Goal: Information Seeking & Learning: Learn about a topic

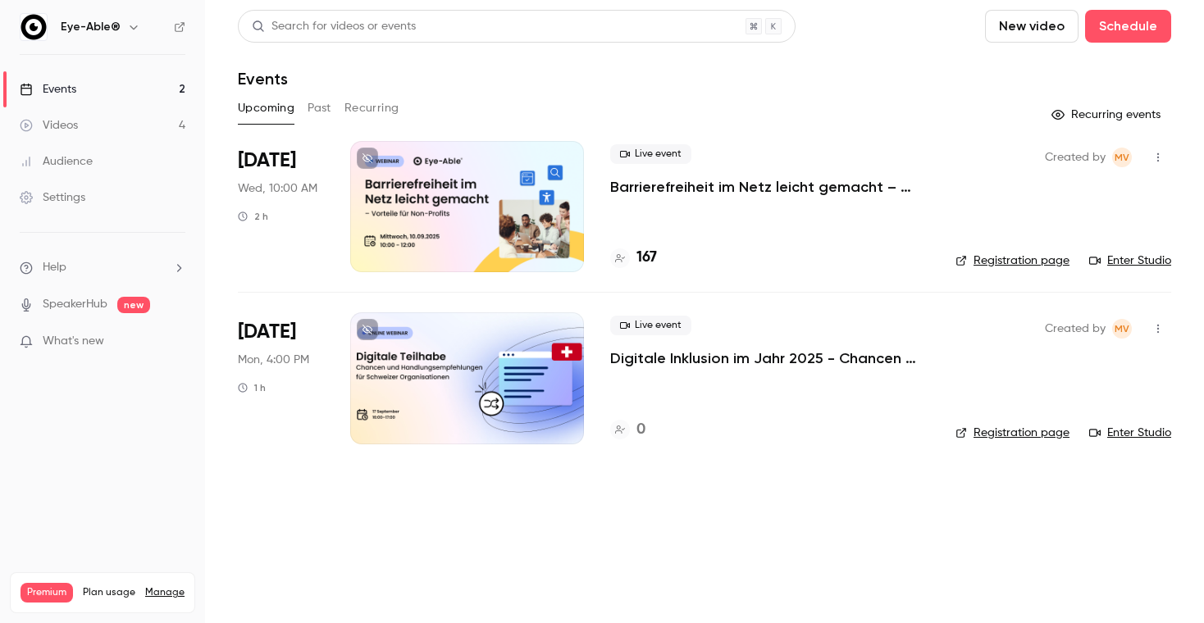
click at [712, 360] on p "Digitale Inklusion im Jahr 2025 - Chancen und Handlungsempfehlungen für Schweiz…" at bounding box center [769, 359] width 319 height 20
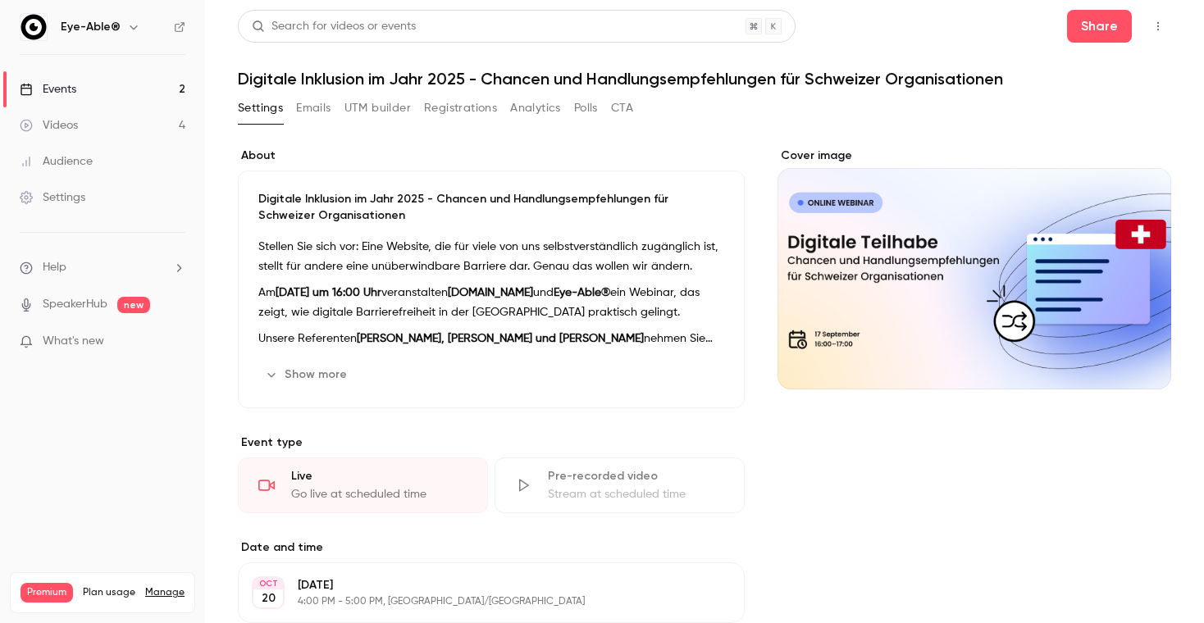
click at [320, 107] on button "Emails" at bounding box center [313, 108] width 34 height 26
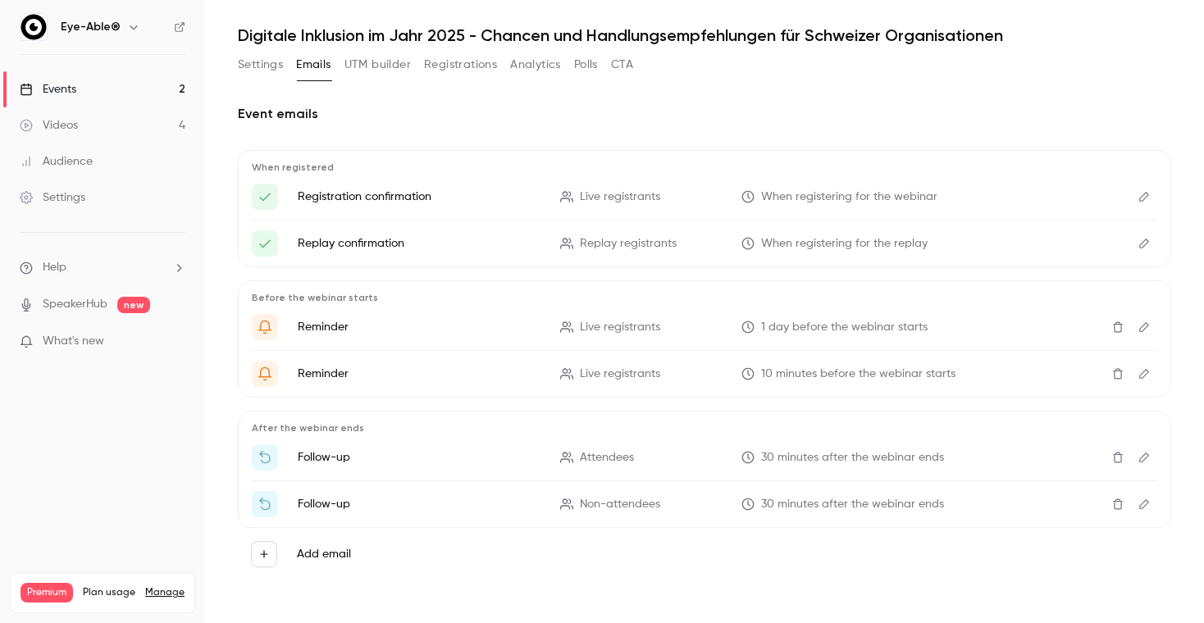
click at [1144, 326] on icon "Edit" at bounding box center [1143, 326] width 13 height 11
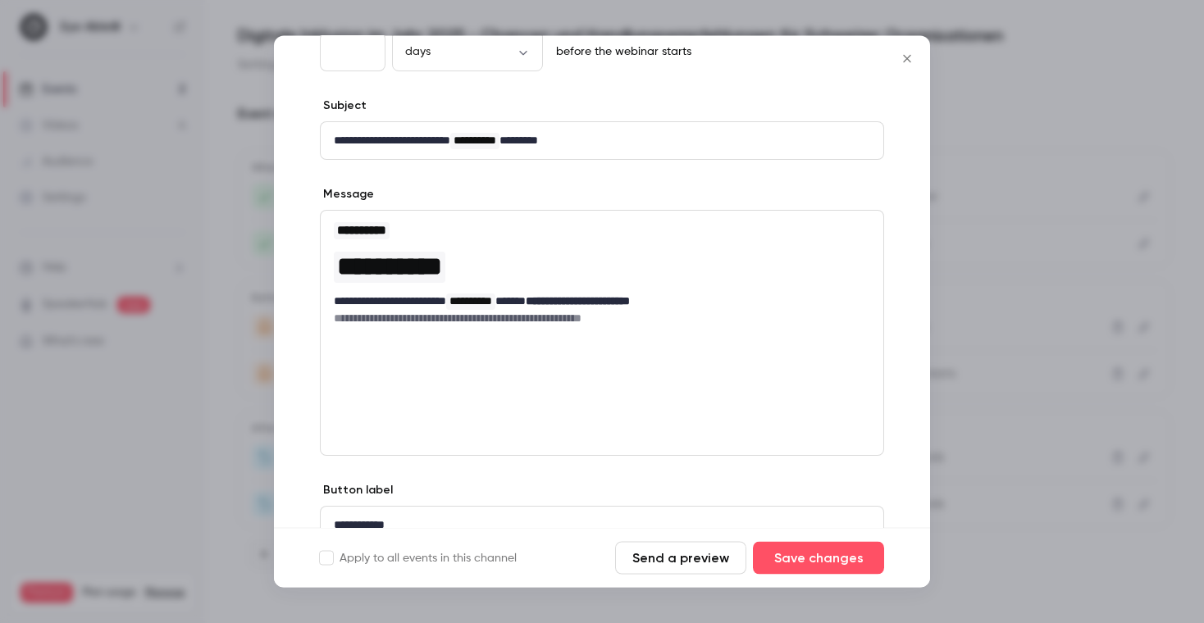
scroll to position [83, 0]
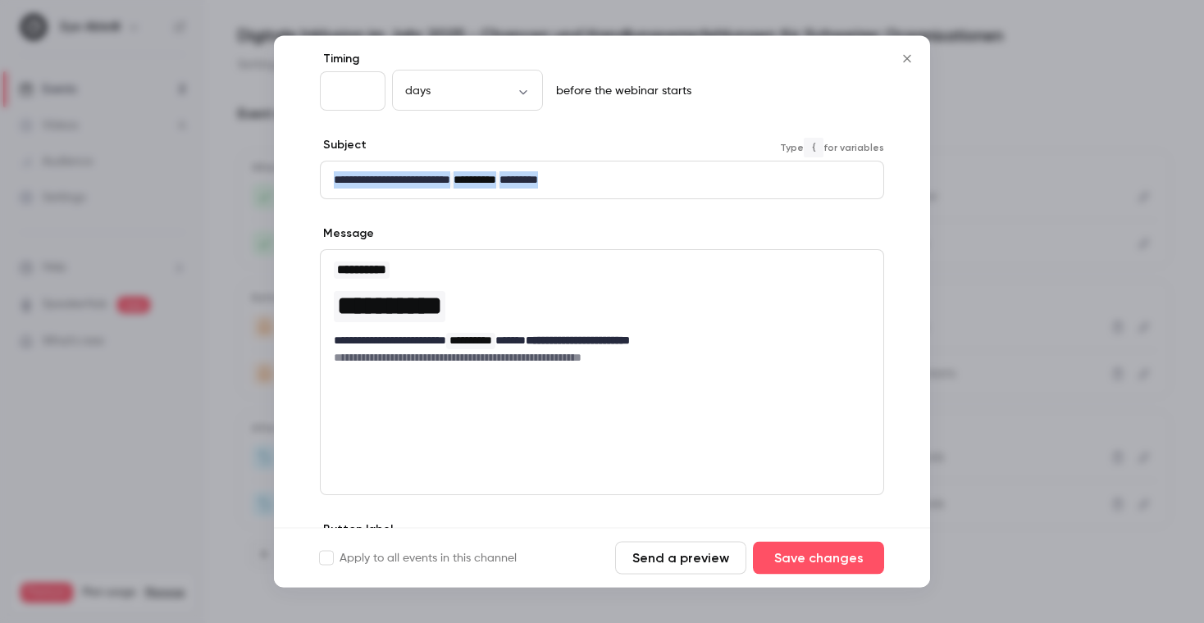
drag, startPoint x: 332, startPoint y: 182, endPoint x: 614, endPoint y: 176, distance: 282.2
click at [614, 176] on div "**********" at bounding box center [602, 180] width 563 height 37
click at [628, 177] on p "**********" at bounding box center [602, 180] width 536 height 17
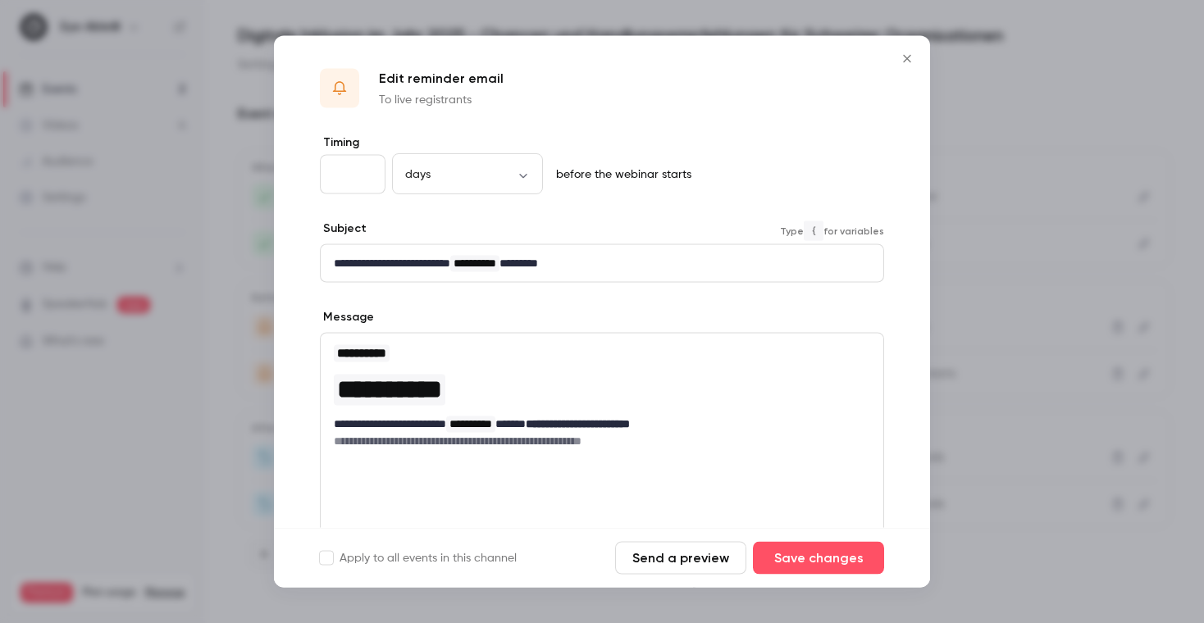
scroll to position [2, 0]
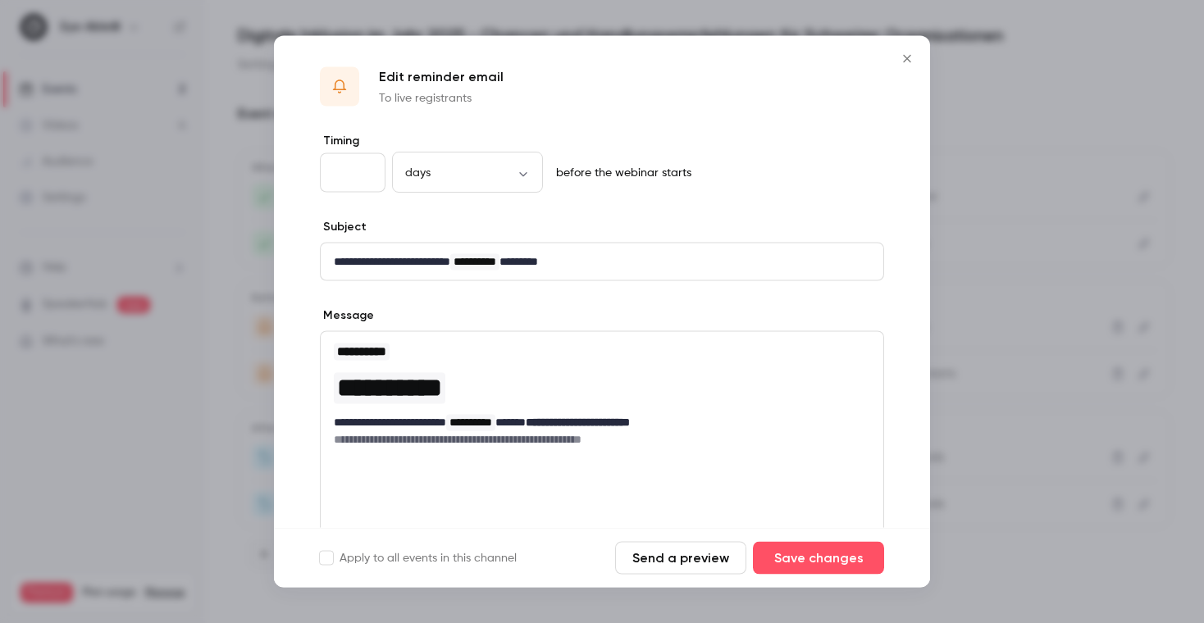
click at [904, 57] on icon "Close" at bounding box center [907, 58] width 20 height 13
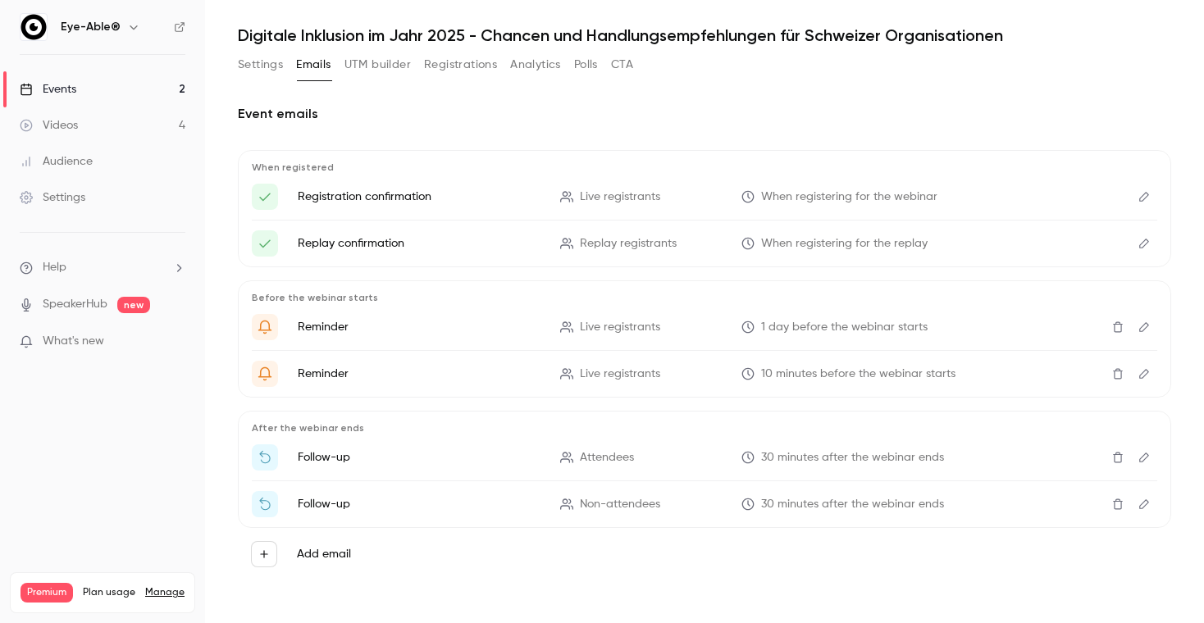
drag, startPoint x: 228, startPoint y: 26, endPoint x: 941, endPoint y: 21, distance: 713.5
click at [941, 21] on main "Search for videos or events Share Digitale Inklusion im Jahr 2025 - Chancen und…" at bounding box center [704, 311] width 999 height 623
click at [1142, 240] on icon "Edit" at bounding box center [1143, 243] width 13 height 11
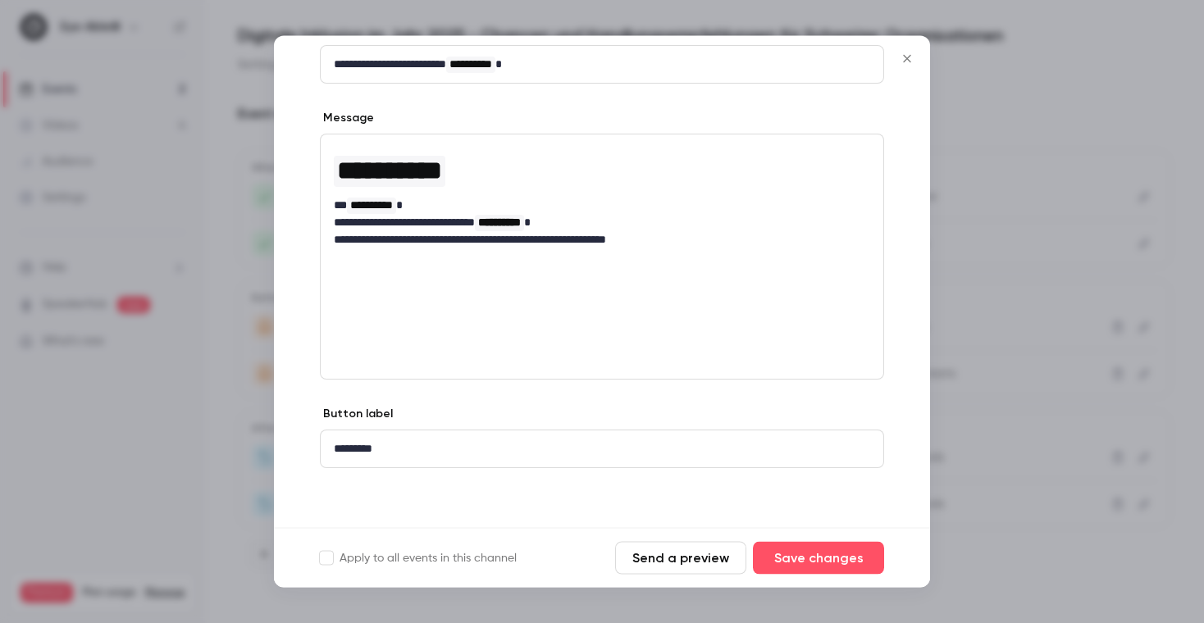
scroll to position [112, 0]
click at [907, 52] on button "Close" at bounding box center [907, 59] width 33 height 33
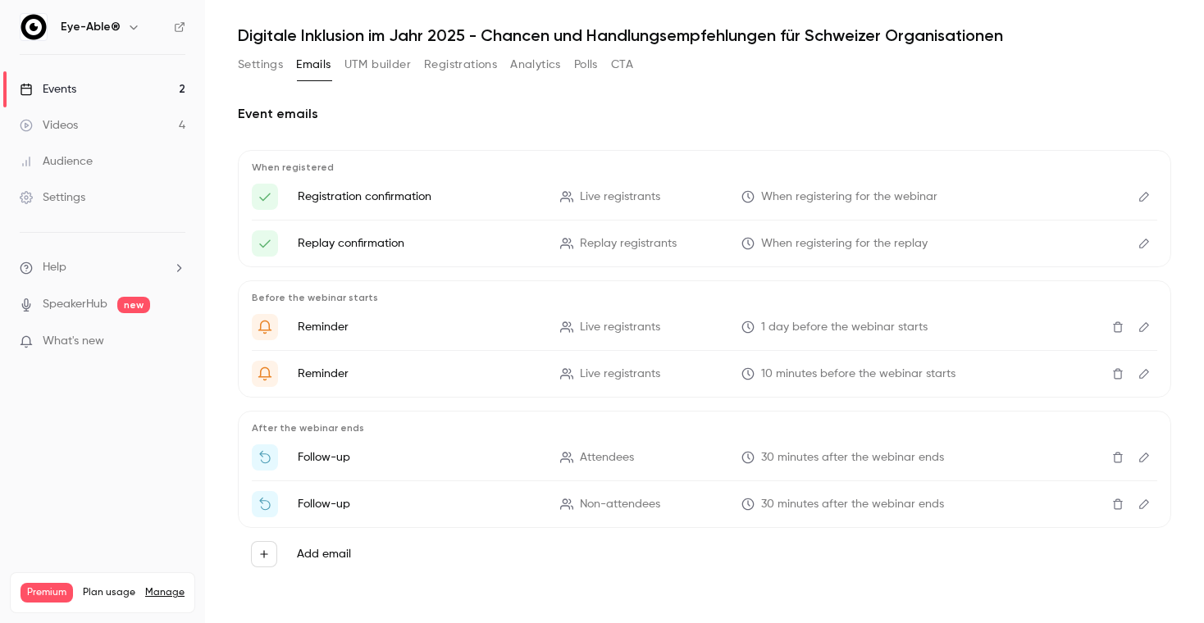
scroll to position [0, 0]
click at [1147, 463] on icon "Edit" at bounding box center [1143, 457] width 13 height 11
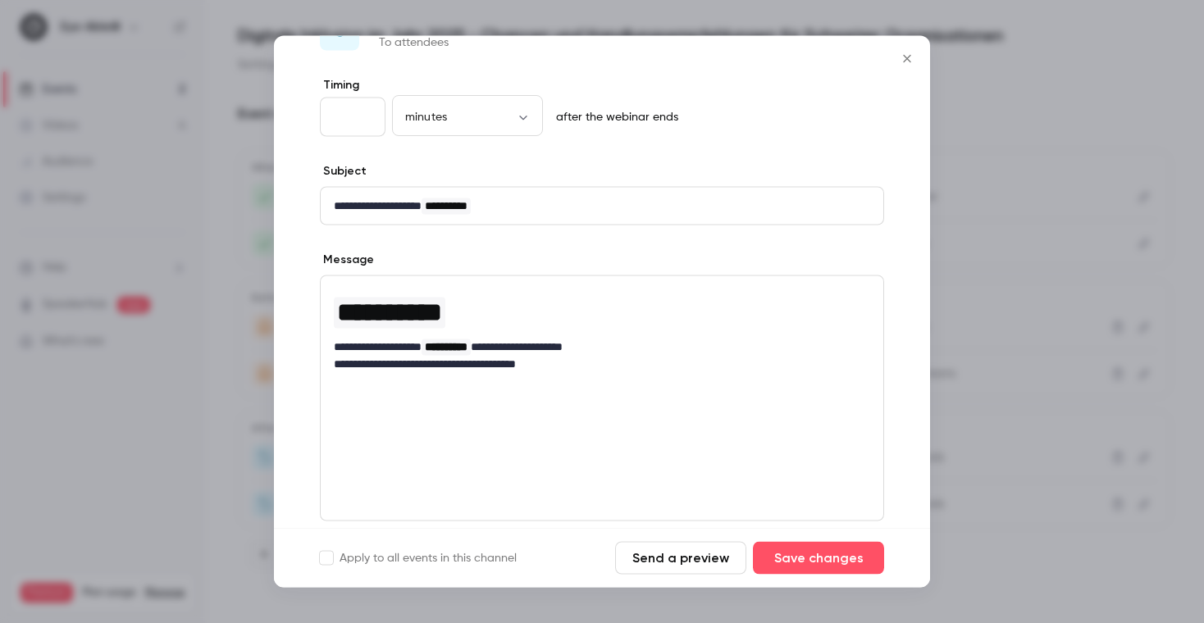
scroll to position [67, 0]
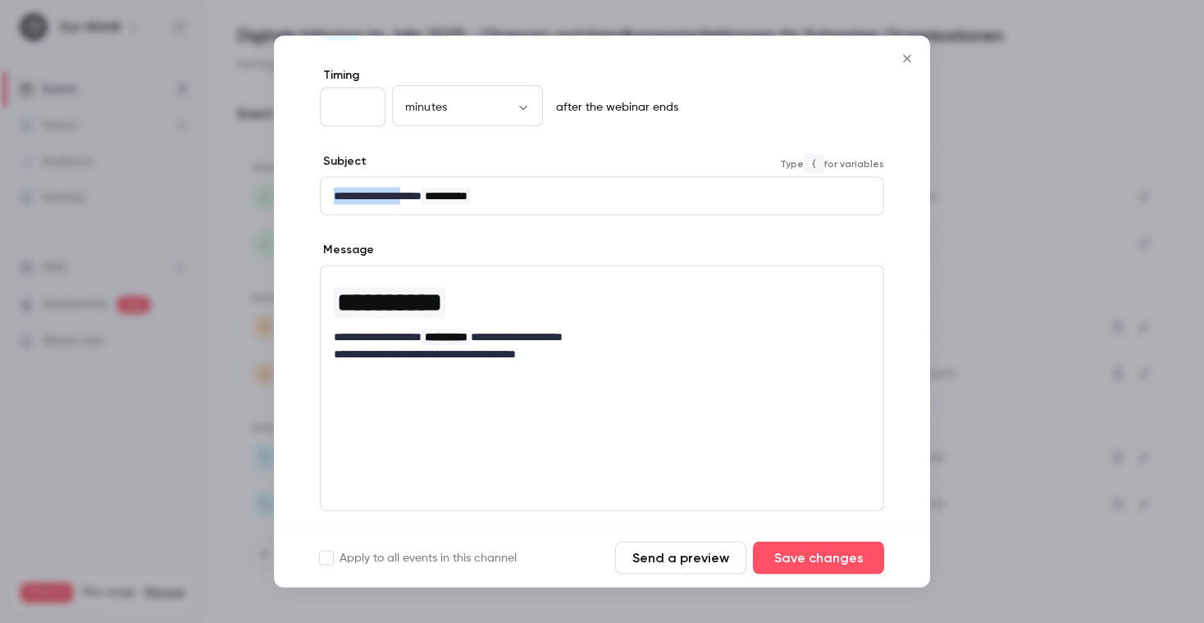
drag, startPoint x: 334, startPoint y: 195, endPoint x: 417, endPoint y: 201, distance: 83.8
click at [417, 201] on p "**********" at bounding box center [602, 196] width 536 height 17
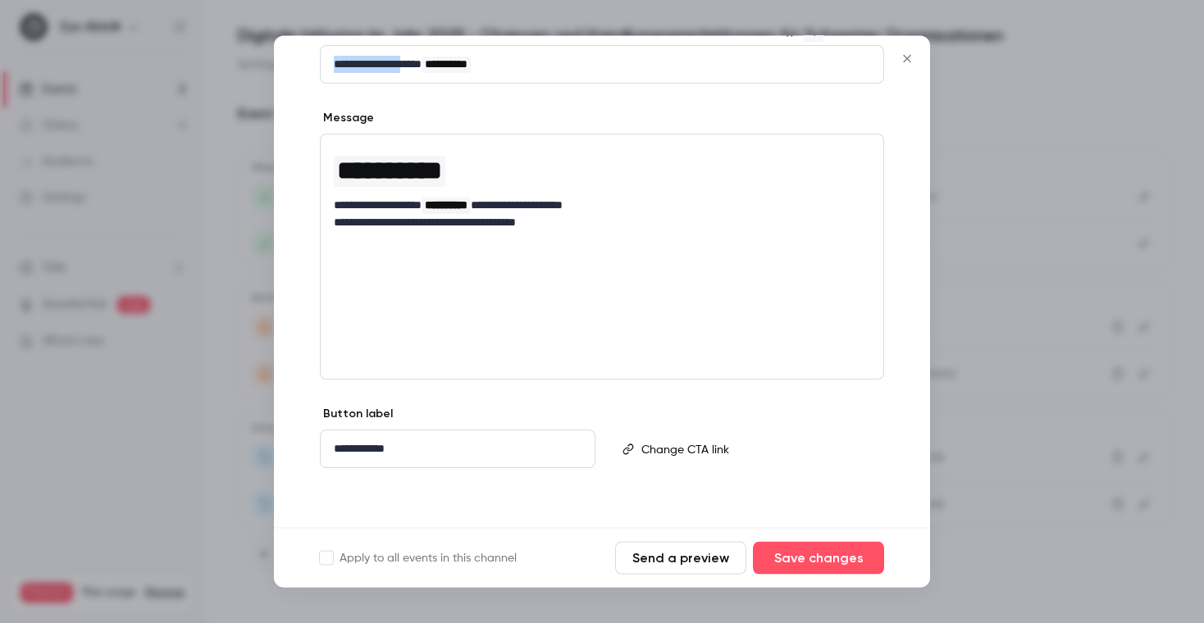
scroll to position [198, 0]
click at [909, 59] on icon "Close" at bounding box center [907, 58] width 20 height 13
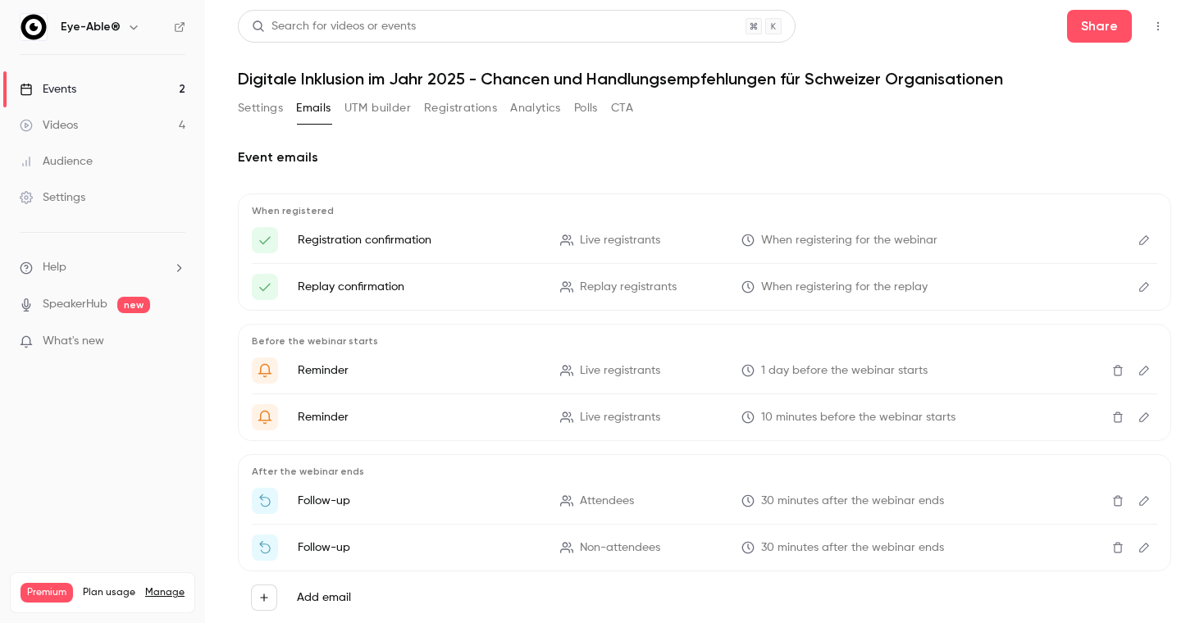
scroll to position [0, 0]
click at [93, 130] on link "Videos 4" at bounding box center [102, 125] width 205 height 36
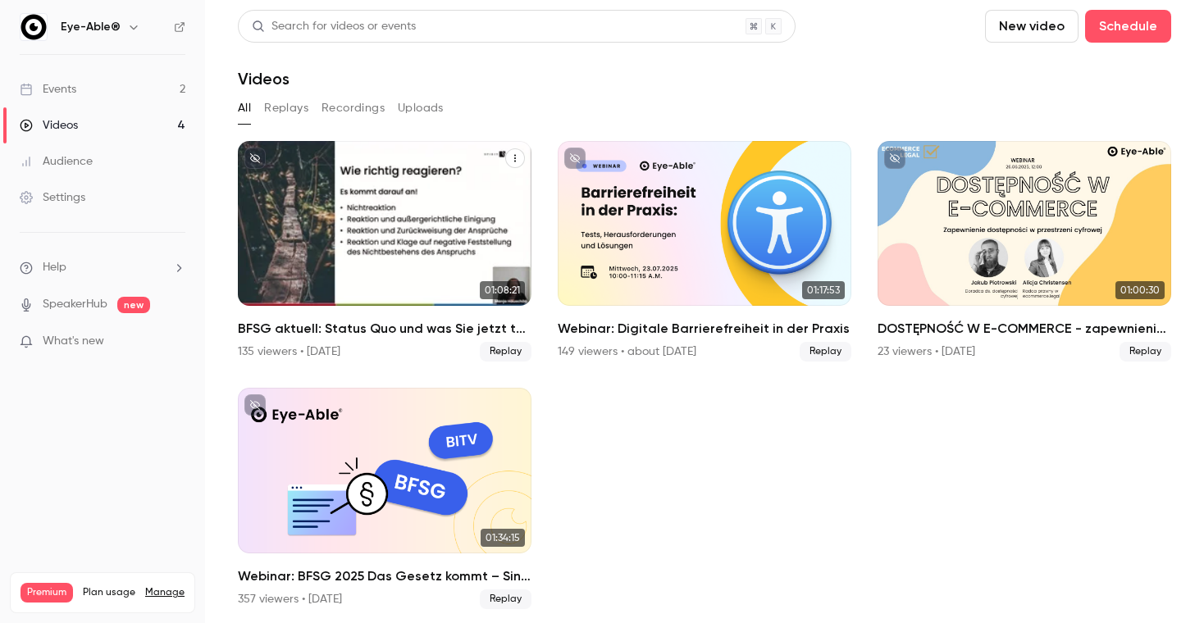
click at [433, 335] on h2 "BFSG aktuell: Status Quo und was Sie jetzt tun müssen" at bounding box center [385, 329] width 294 height 20
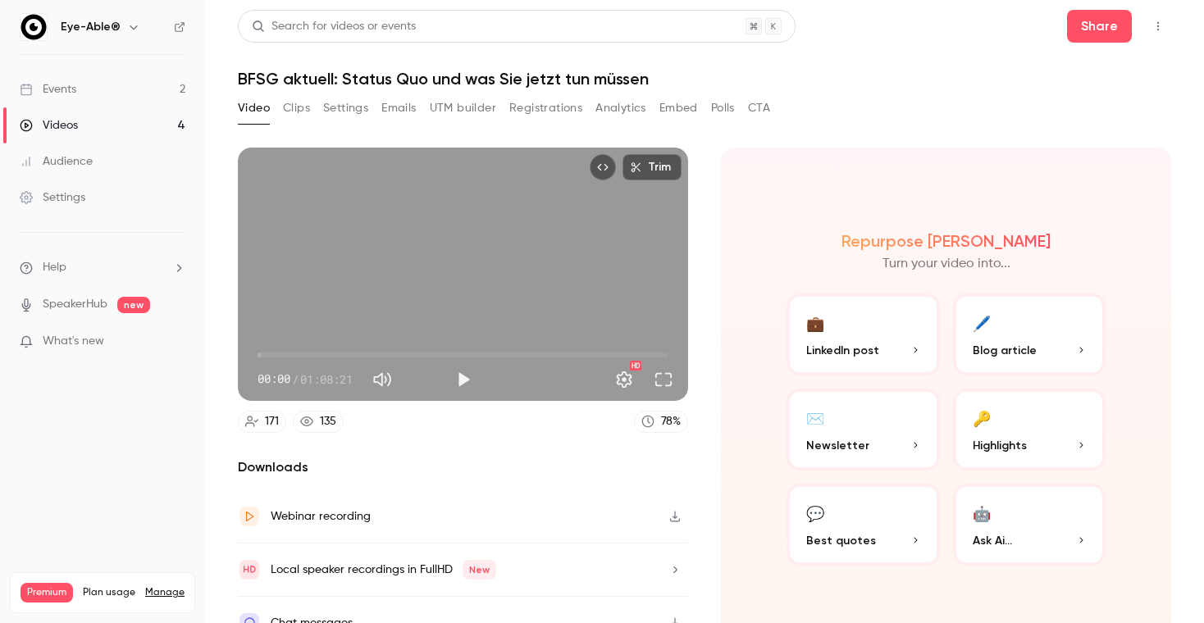
click at [622, 116] on button "Analytics" at bounding box center [620, 108] width 51 height 26
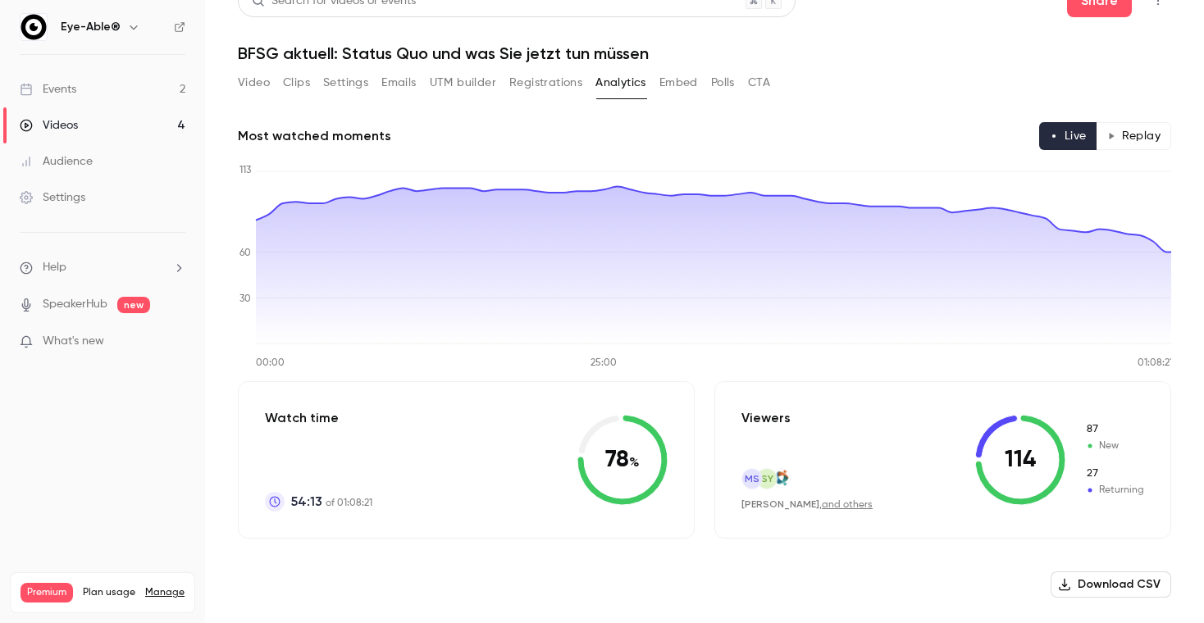
scroll to position [23, 0]
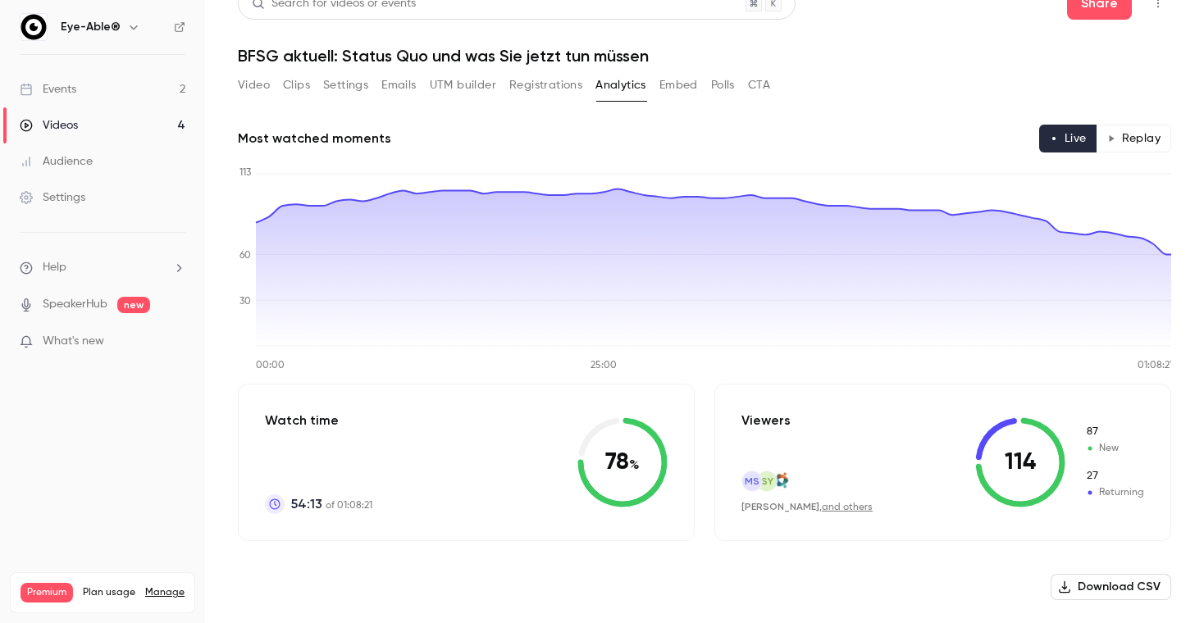
click at [99, 123] on link "Videos 4" at bounding box center [102, 125] width 205 height 36
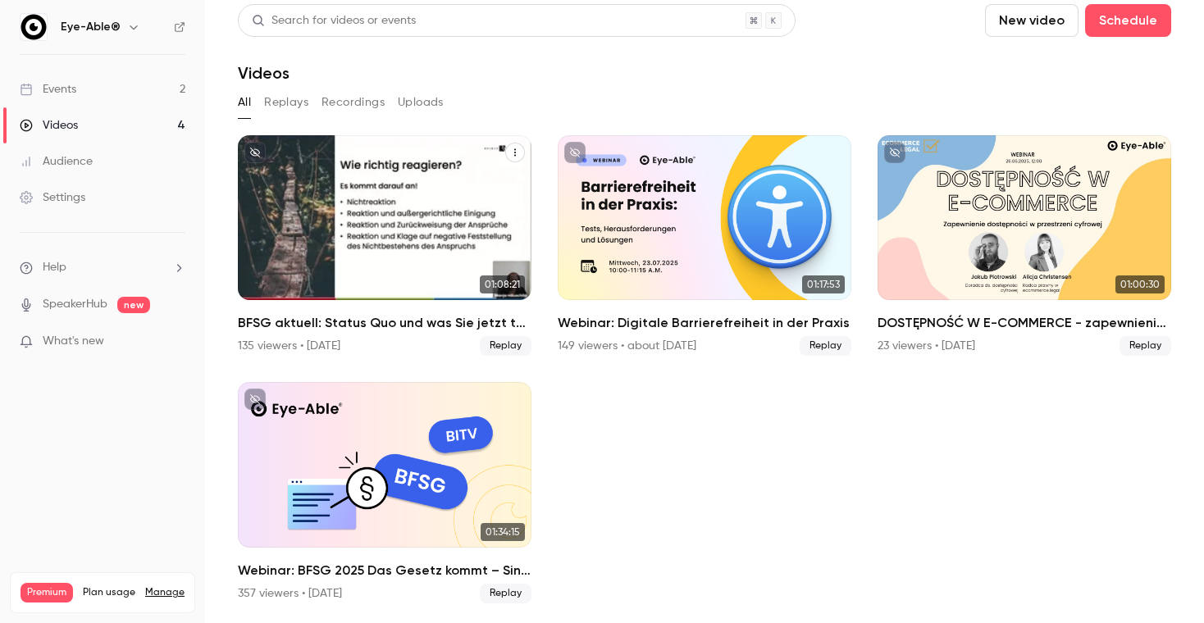
scroll to position [32, 0]
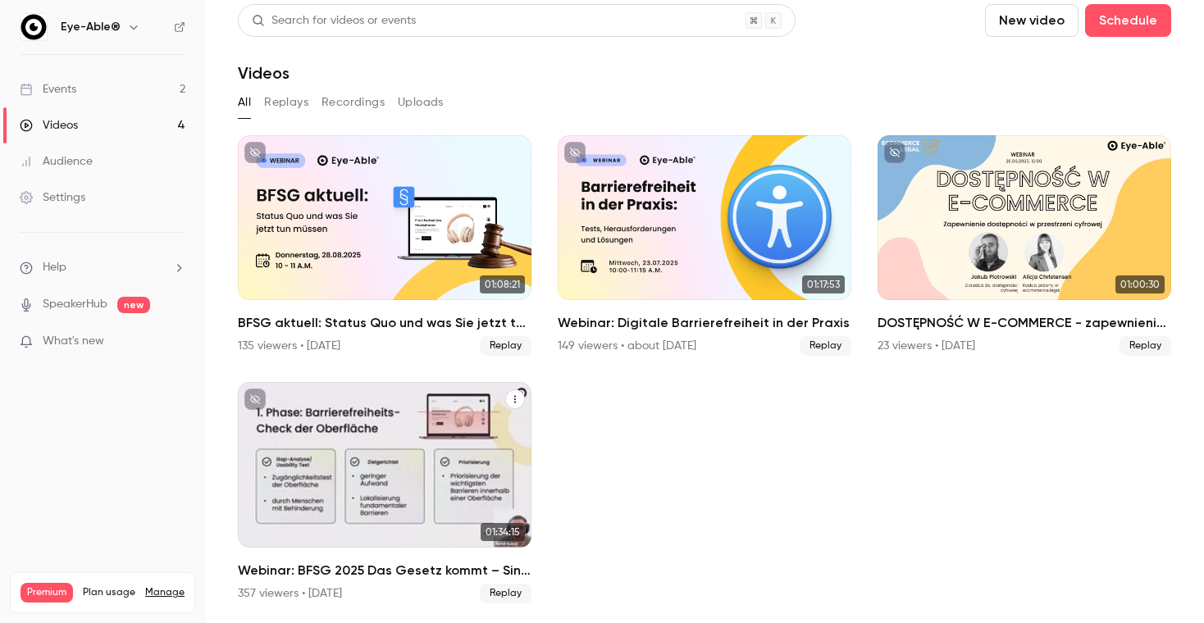
click at [346, 561] on h2 "Webinar: BFSG 2025 Das Gesetz kommt – Sind Sie bereit?" at bounding box center [385, 571] width 294 height 20
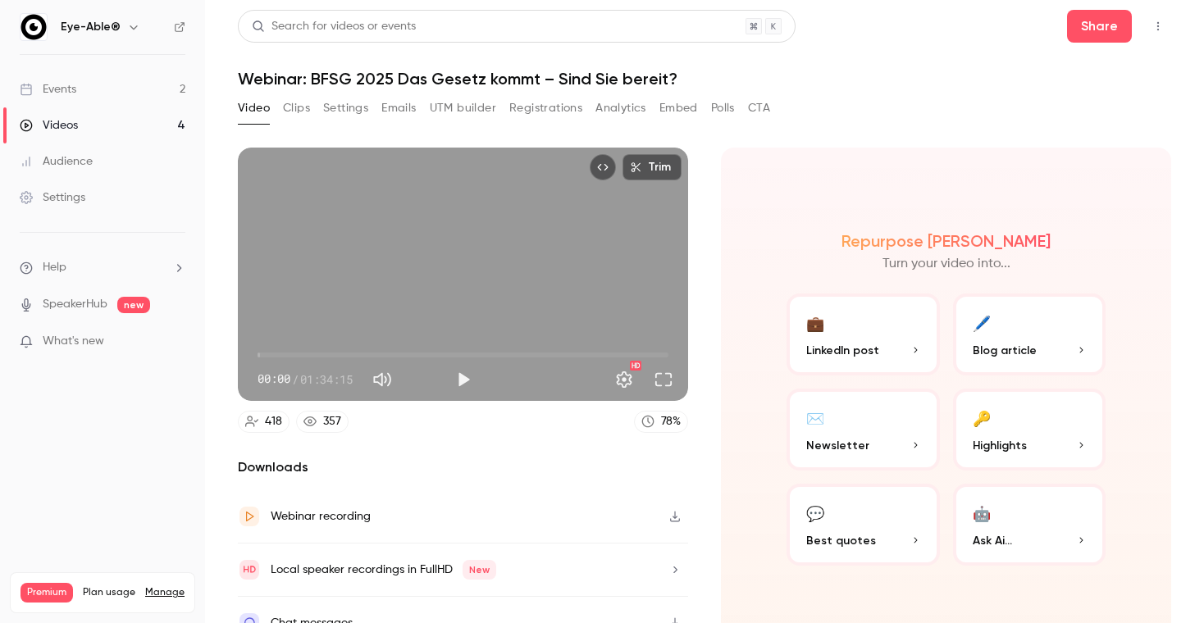
click at [613, 109] on button "Analytics" at bounding box center [620, 108] width 51 height 26
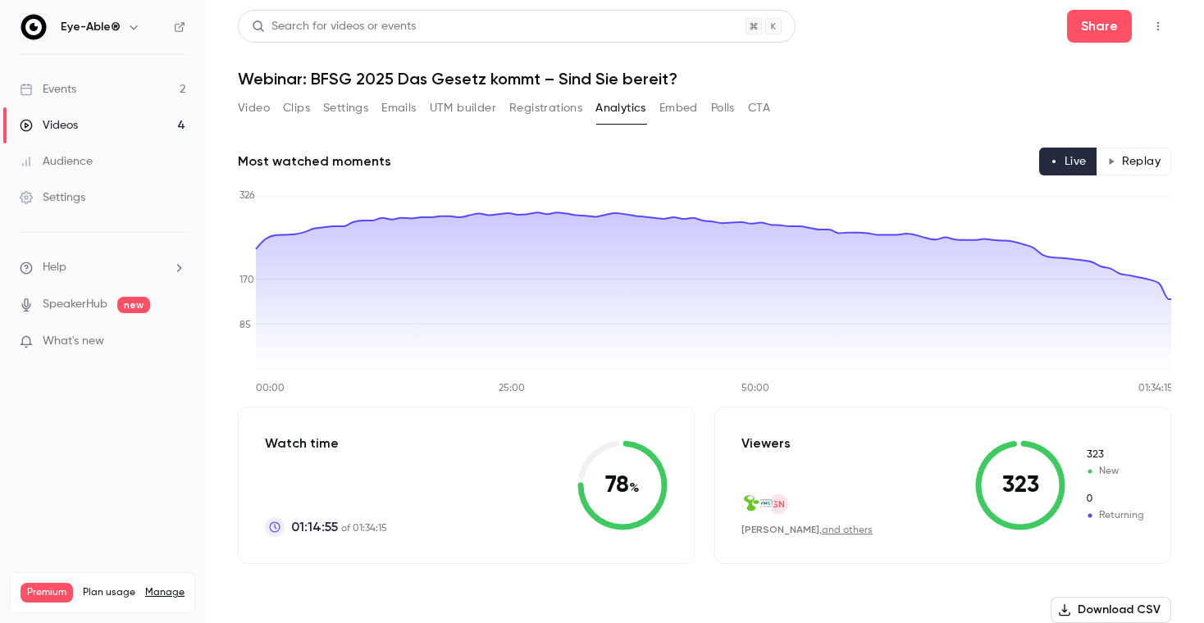
click at [65, 126] on div "Videos" at bounding box center [49, 125] width 58 height 16
